Goal: Task Accomplishment & Management: Manage account settings

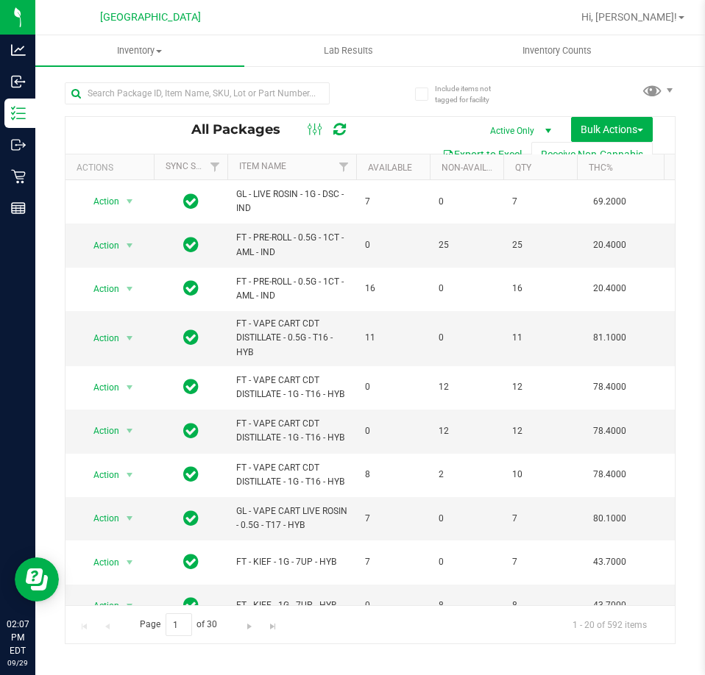
click at [704, 426] on div "Include items not tagged for facility All Packages Active Only Active Only Lab …" at bounding box center [370, 289] width 670 height 449
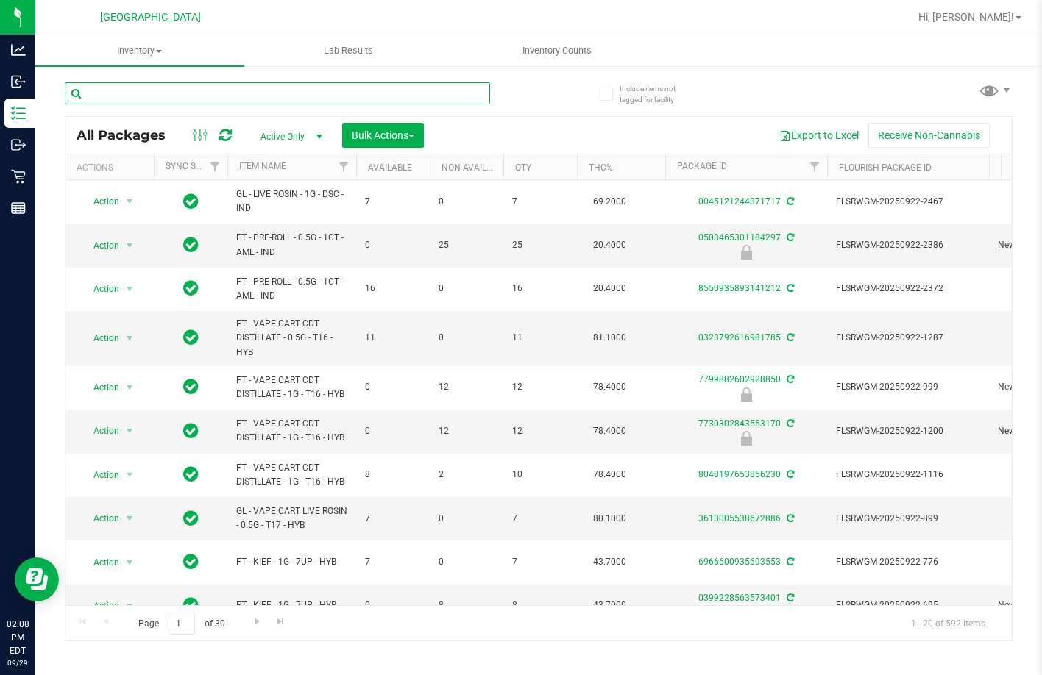
click at [246, 86] on input "text" at bounding box center [277, 93] width 425 height 22
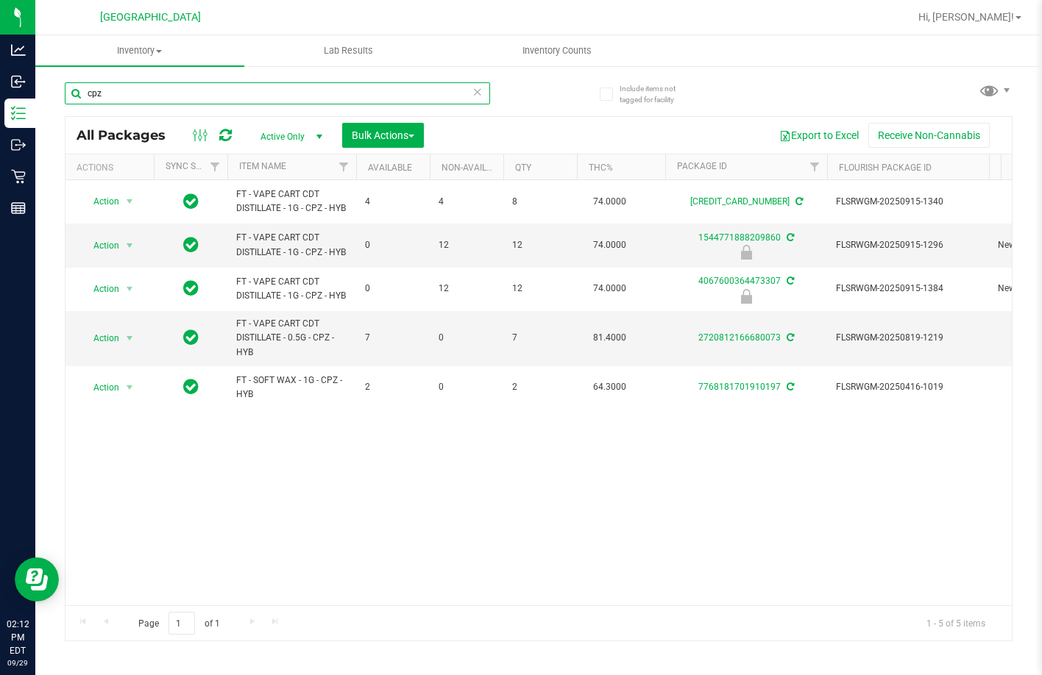
click at [164, 91] on input "cpz" at bounding box center [277, 93] width 425 height 22
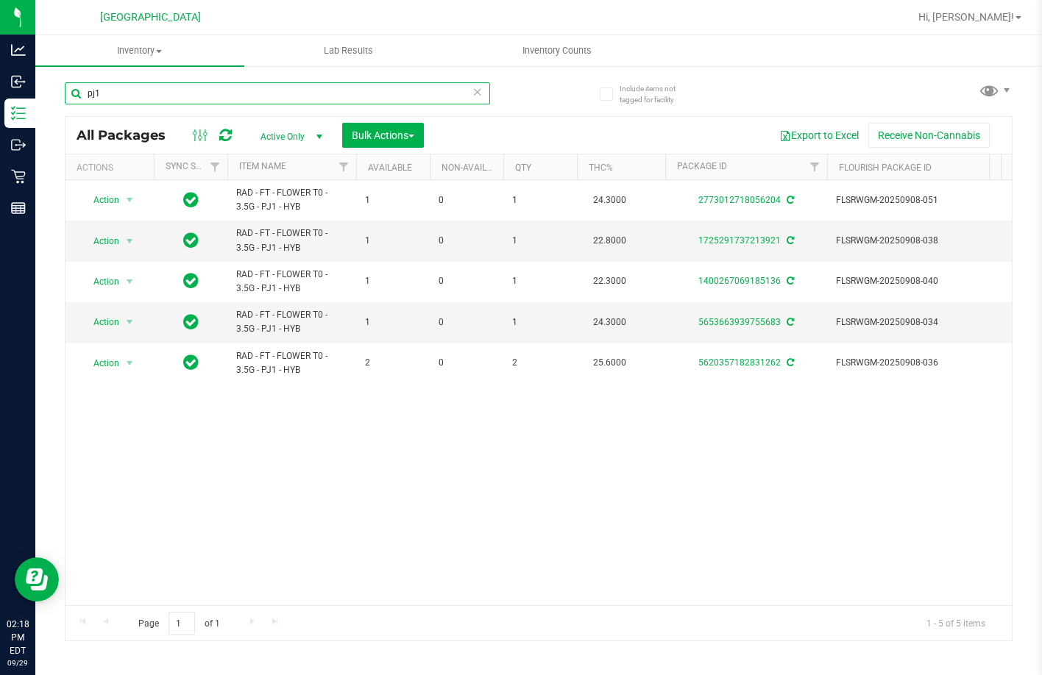
click at [211, 103] on input "pj1" at bounding box center [277, 93] width 425 height 22
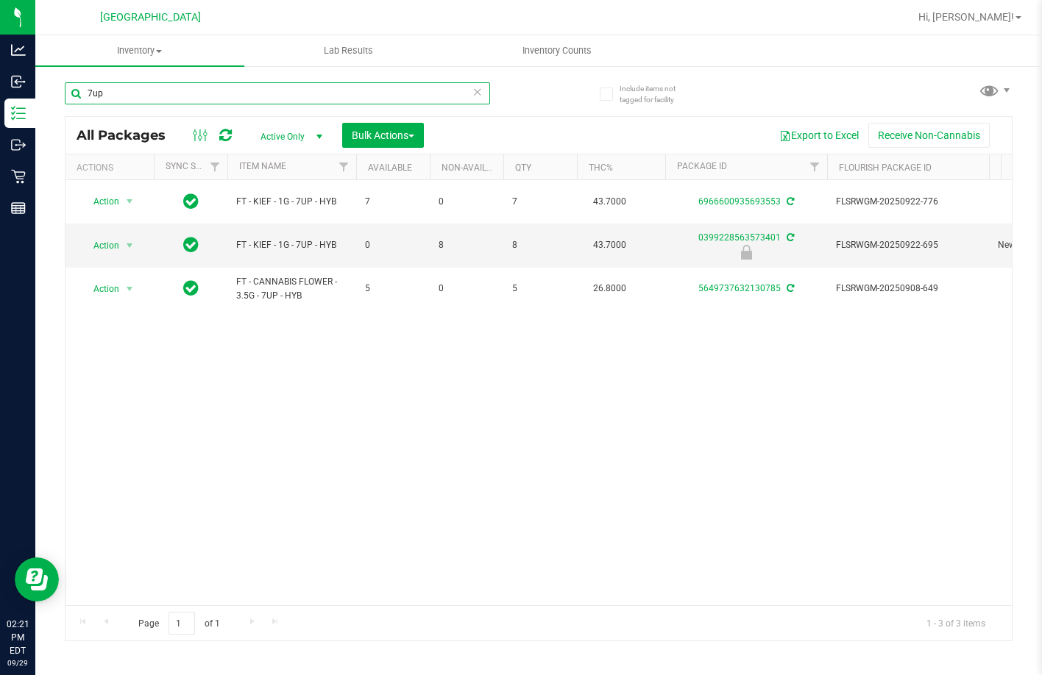
click at [224, 85] on input "7up" at bounding box center [277, 93] width 425 height 22
type input "8468036043002309"
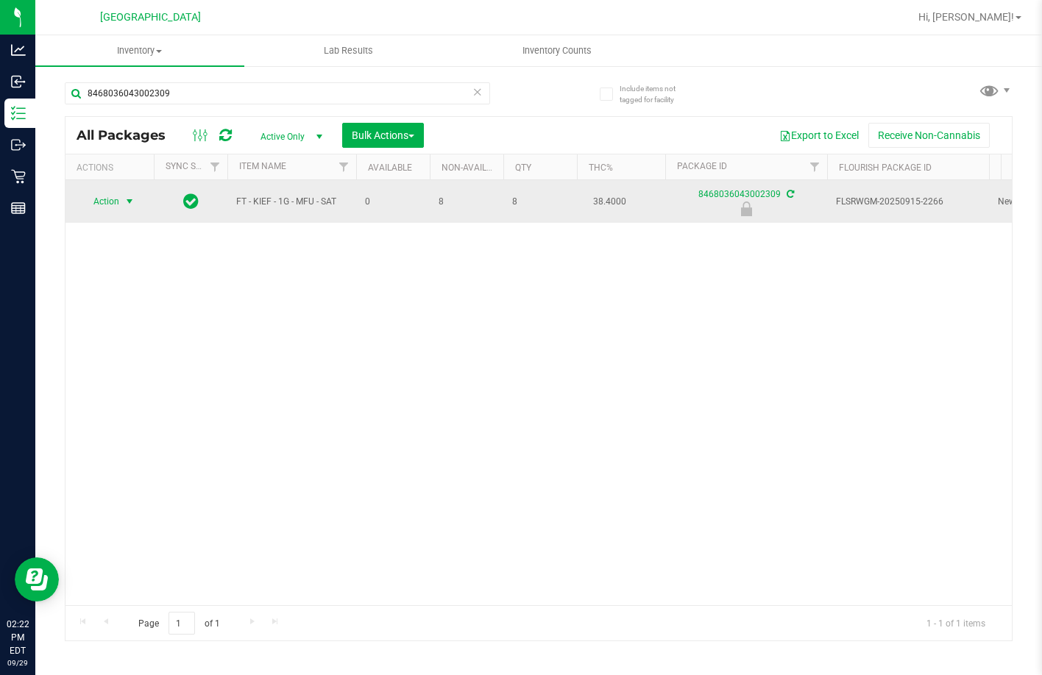
click at [116, 199] on span "Action" at bounding box center [100, 201] width 40 height 21
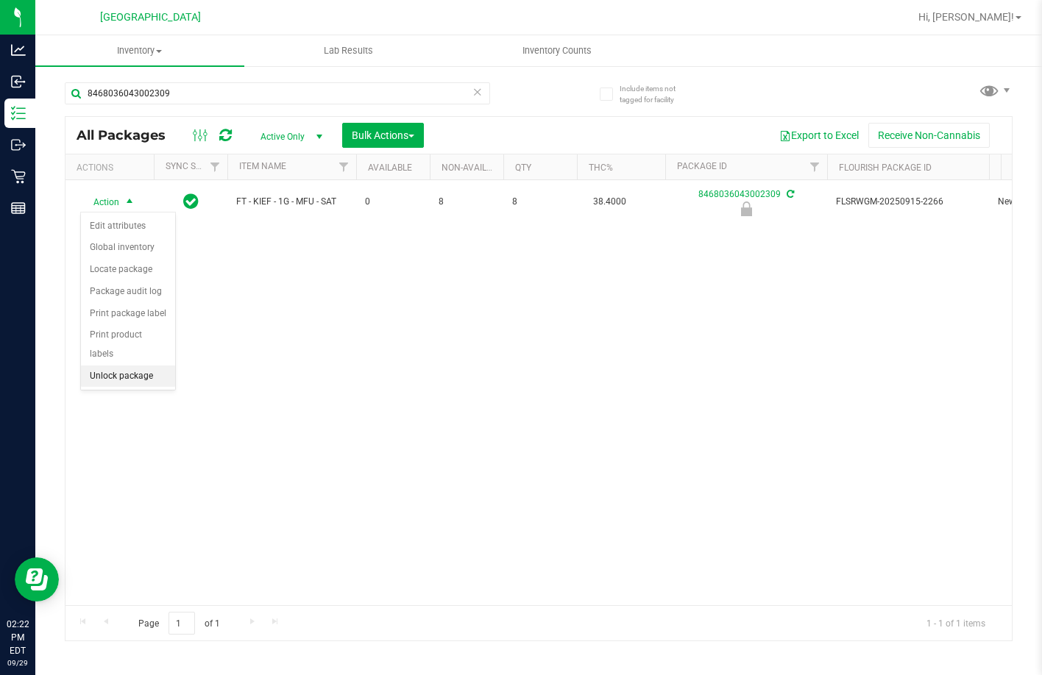
click at [126, 366] on li "Unlock package" at bounding box center [128, 377] width 94 height 22
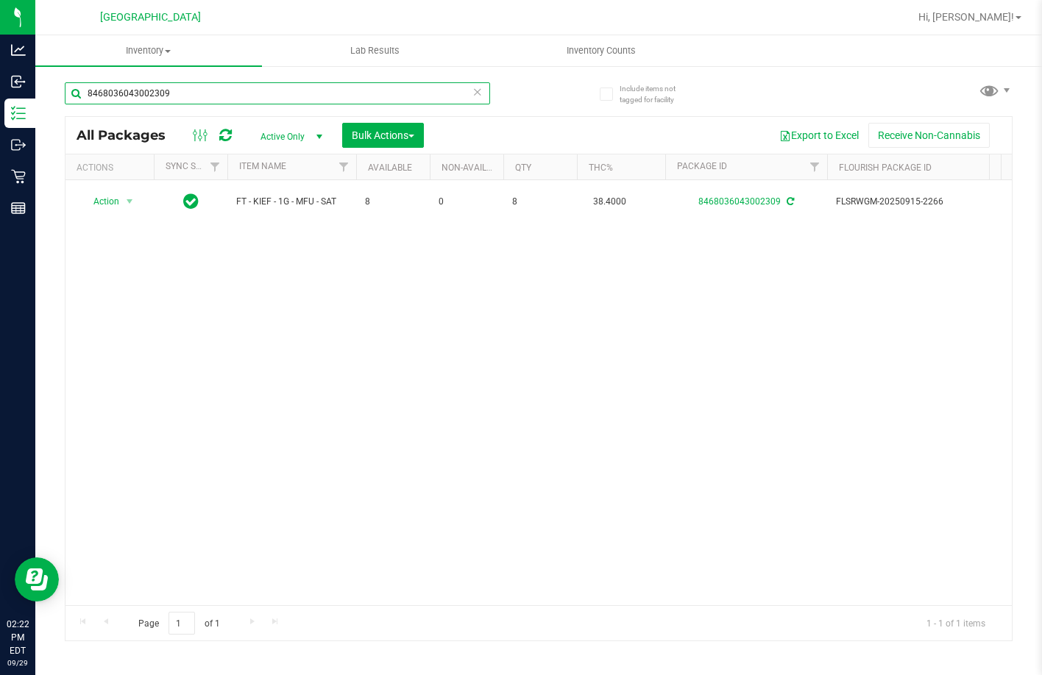
click at [181, 94] on input "8468036043002309" at bounding box center [277, 93] width 425 height 22
type input "1232515386120049"
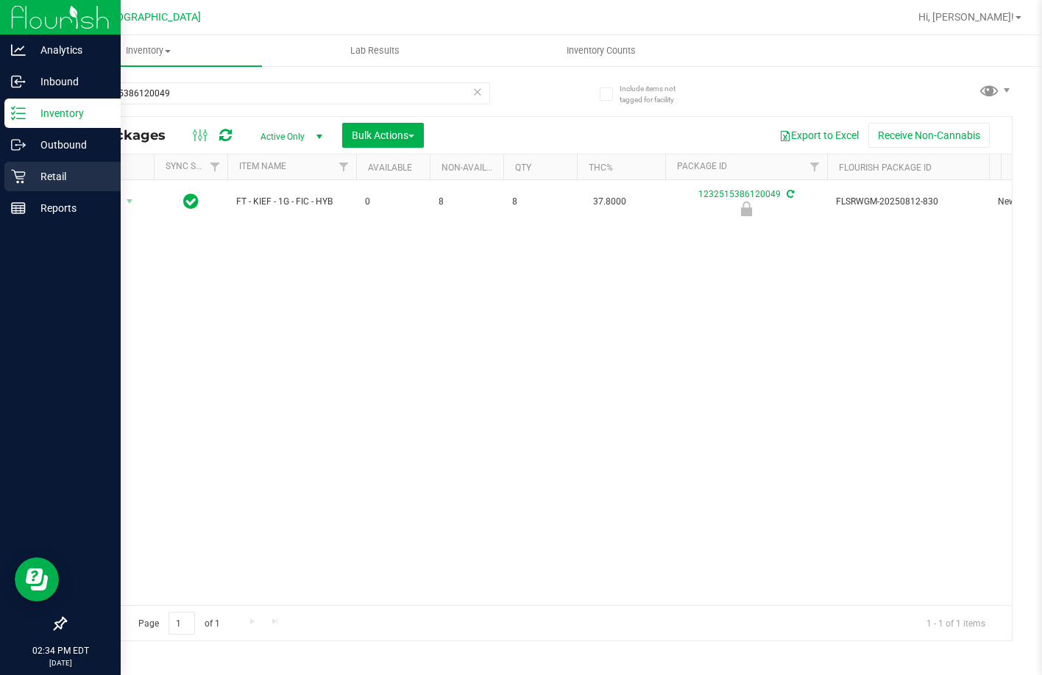
click at [52, 187] on div "Retail" at bounding box center [62, 176] width 116 height 29
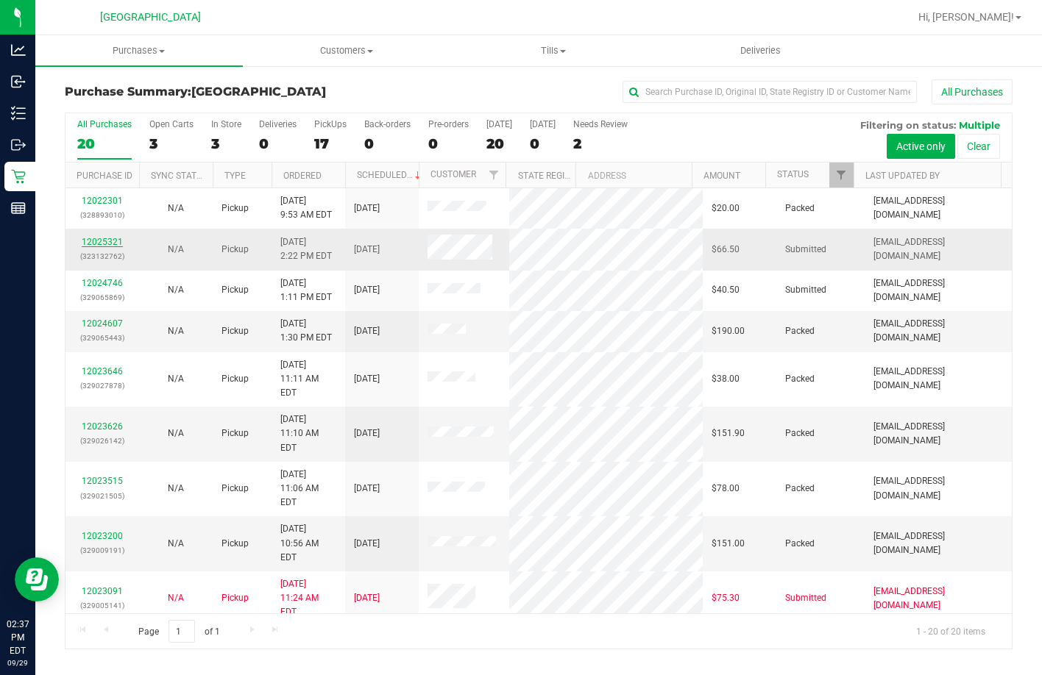
click at [99, 237] on link "12025321" at bounding box center [102, 242] width 41 height 10
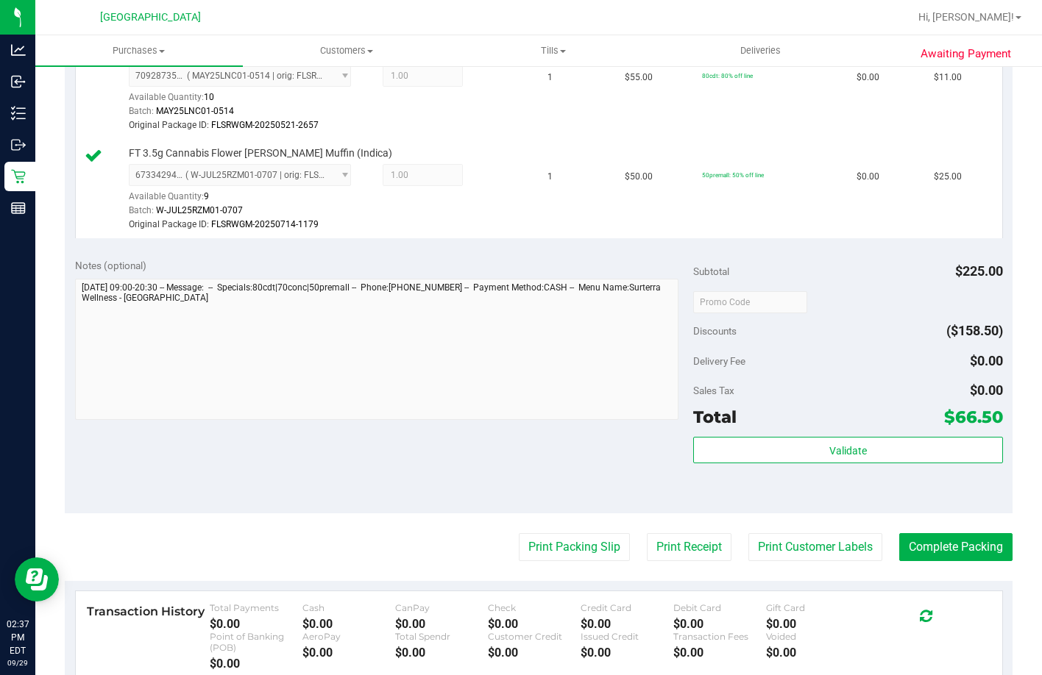
scroll to position [809, 0]
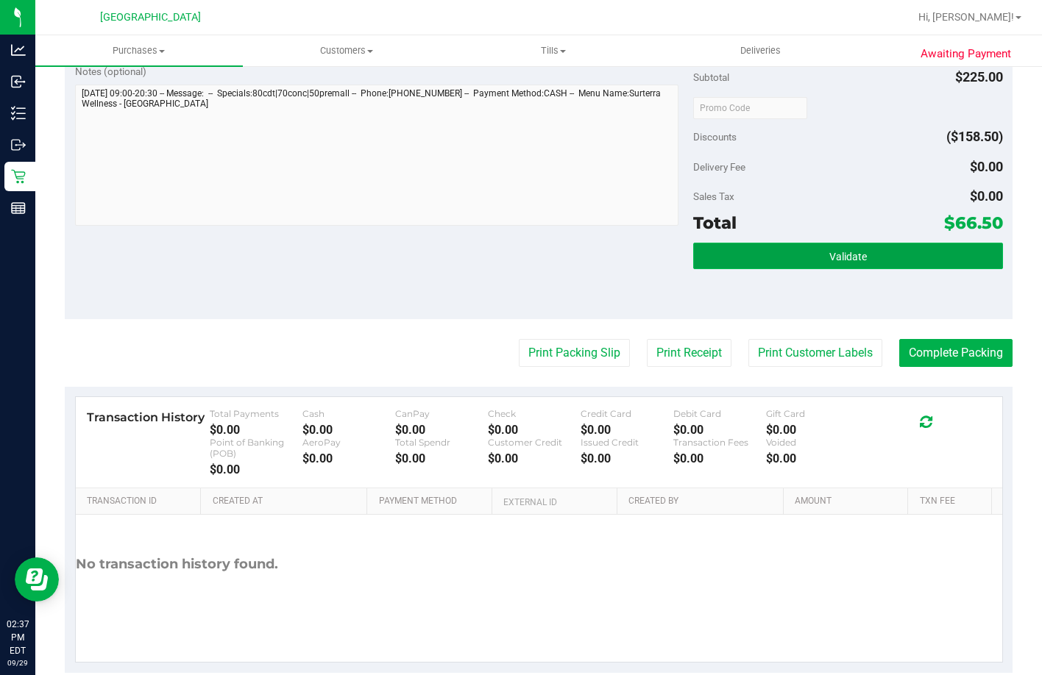
click at [814, 269] on button "Validate" at bounding box center [847, 256] width 309 height 26
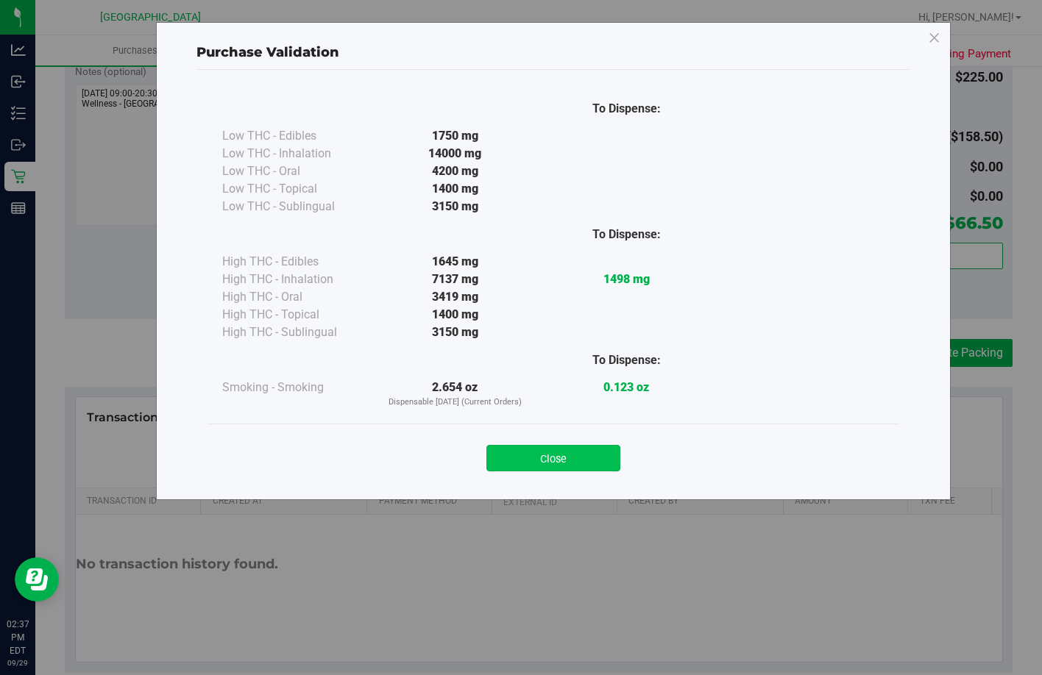
click at [554, 448] on button "Close" at bounding box center [553, 458] width 134 height 26
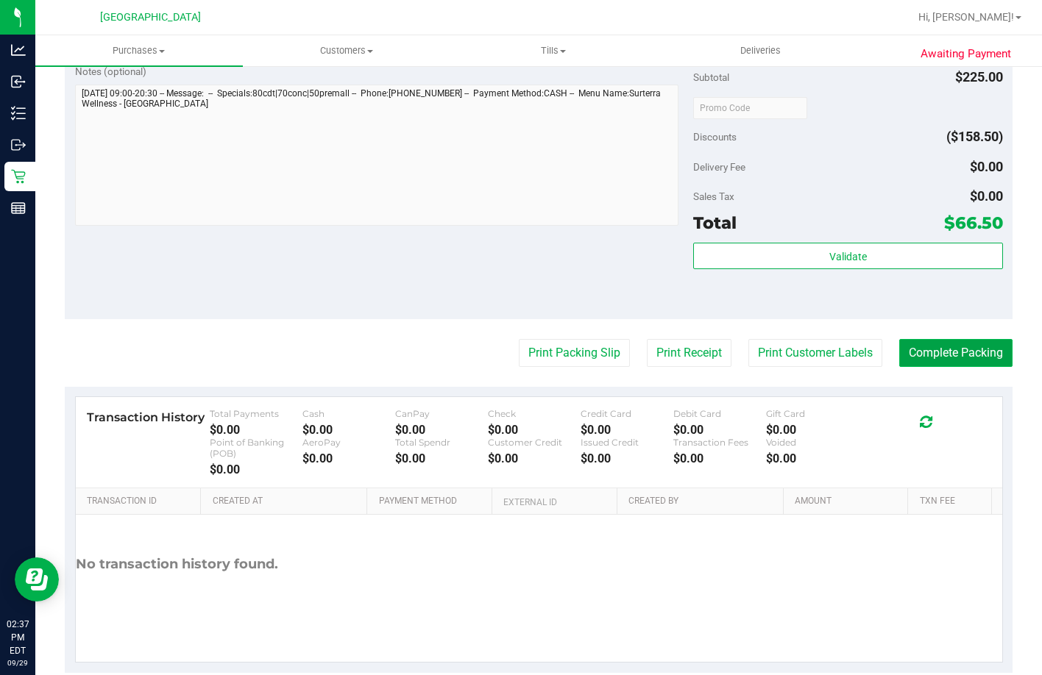
click at [962, 367] on button "Complete Packing" at bounding box center [955, 353] width 113 height 28
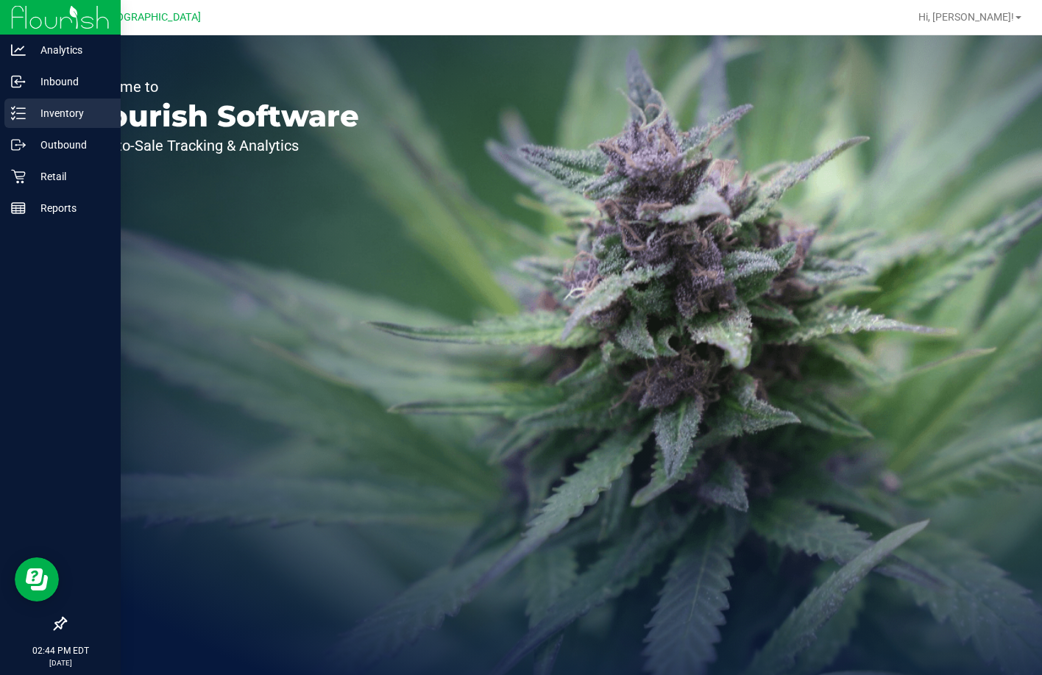
click at [52, 109] on p "Inventory" at bounding box center [70, 113] width 88 height 18
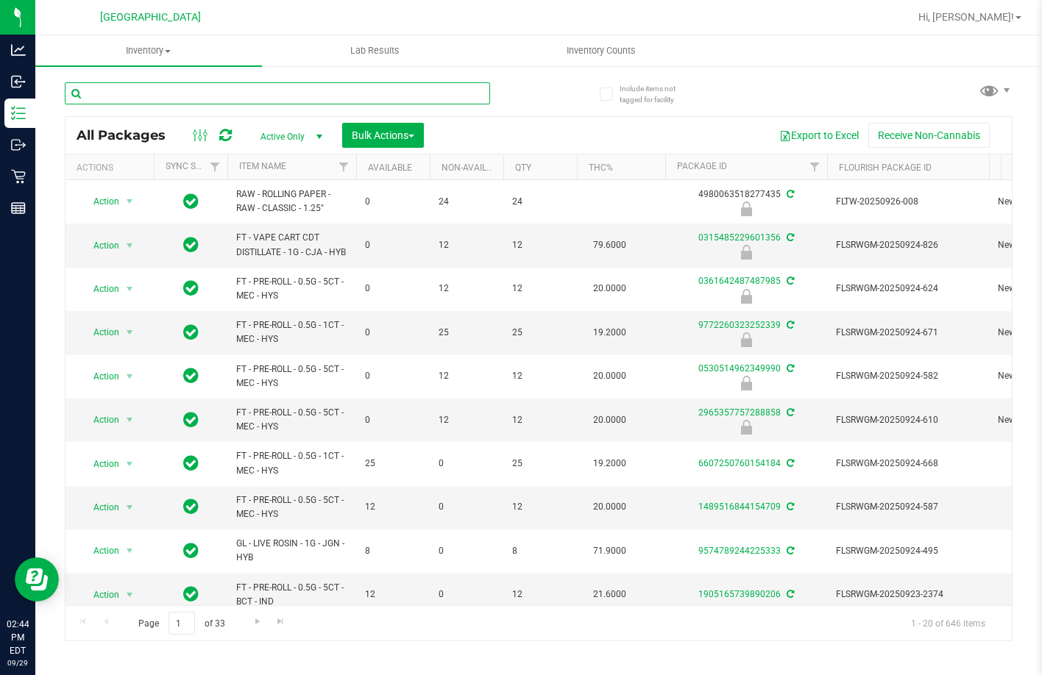
click at [309, 94] on input "text" at bounding box center [277, 93] width 425 height 22
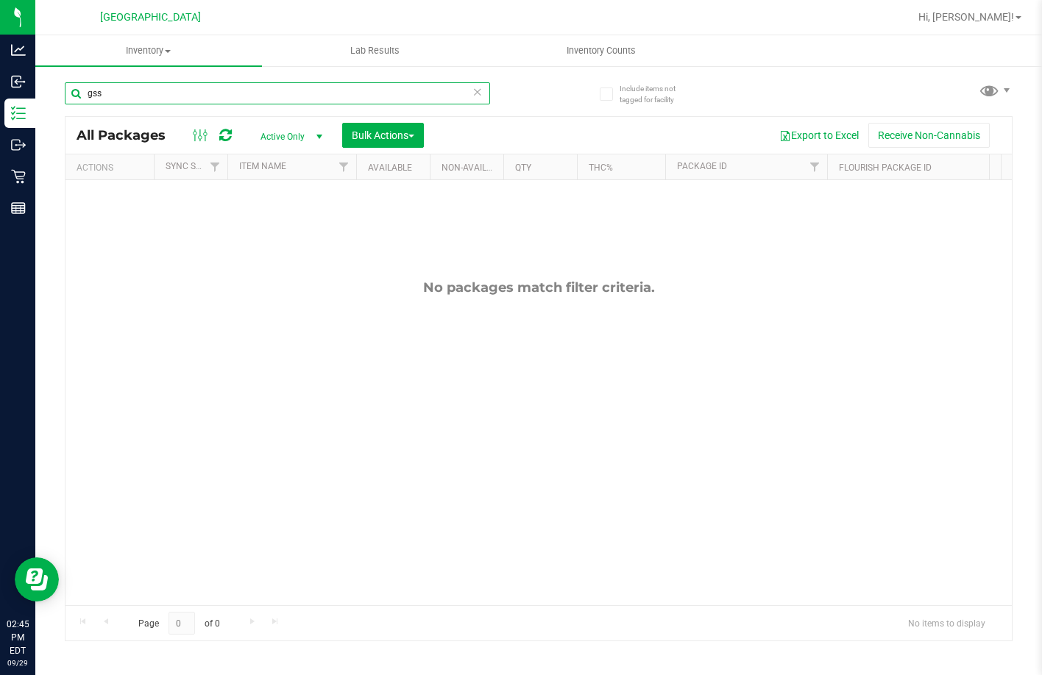
click at [134, 96] on input "gss" at bounding box center [277, 93] width 425 height 22
click at [420, 82] on input "gss" at bounding box center [277, 93] width 425 height 22
type input "g"
type input "t12"
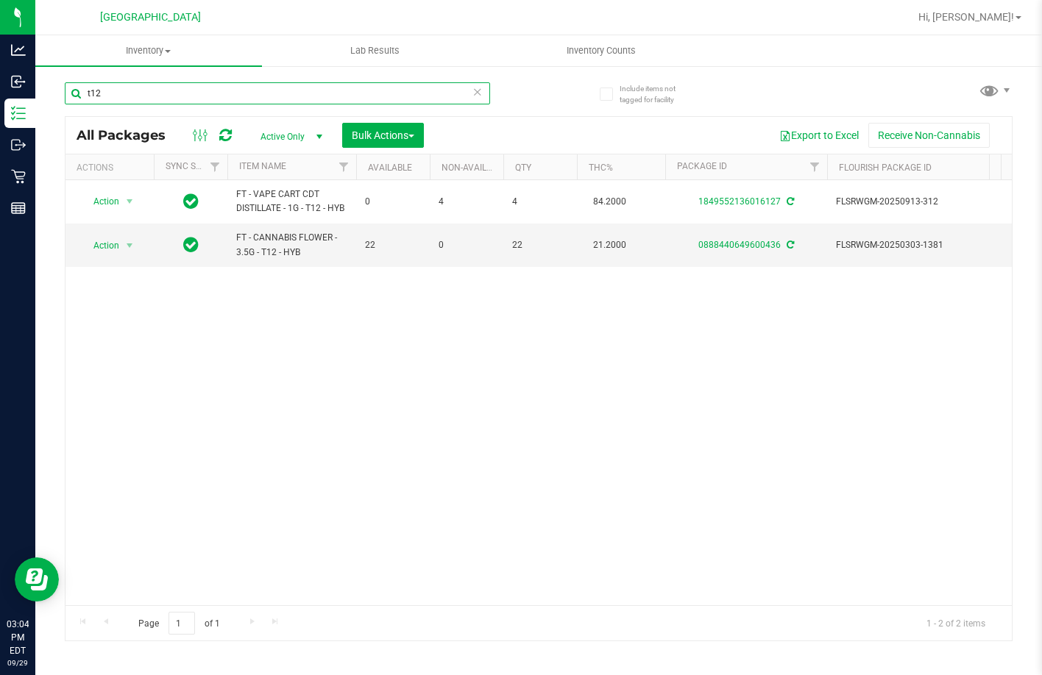
click at [199, 98] on input "t12" at bounding box center [277, 93] width 425 height 22
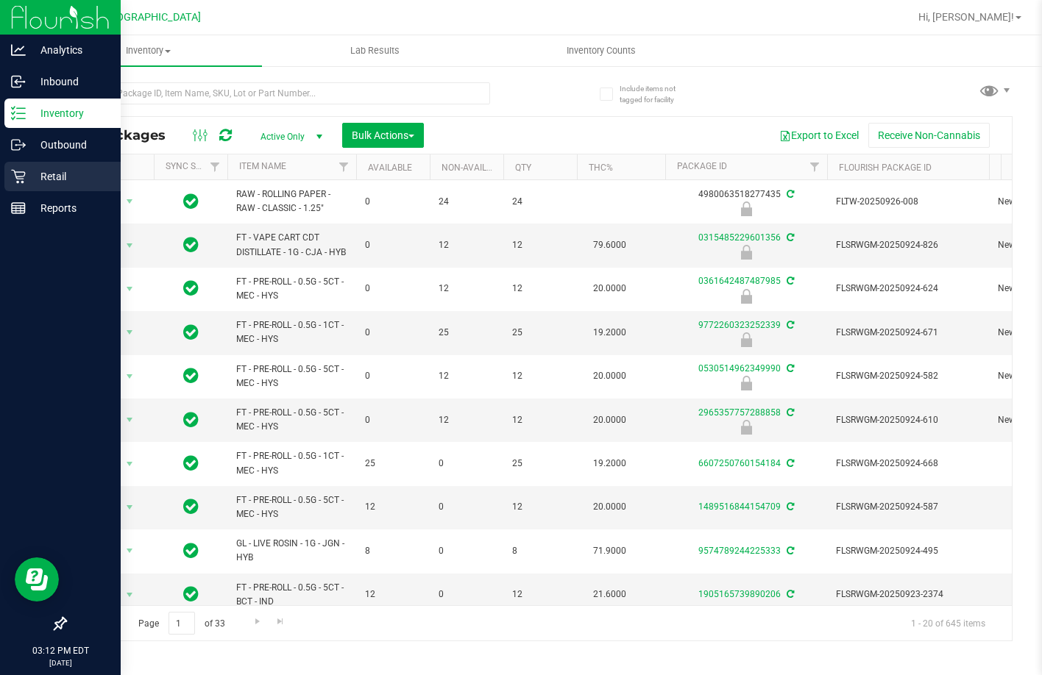
click at [30, 177] on p "Retail" at bounding box center [70, 177] width 88 height 18
